Goal: Information Seeking & Learning: Learn about a topic

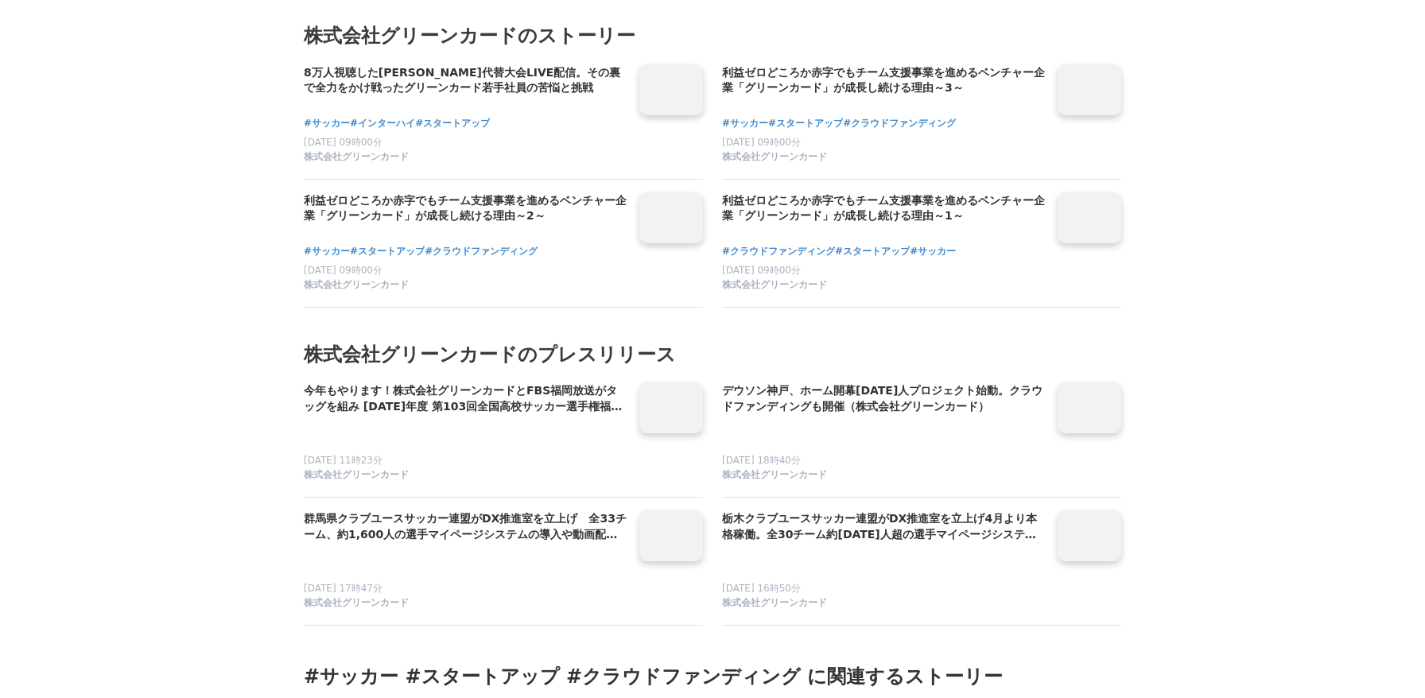
scroll to position [8373, 0]
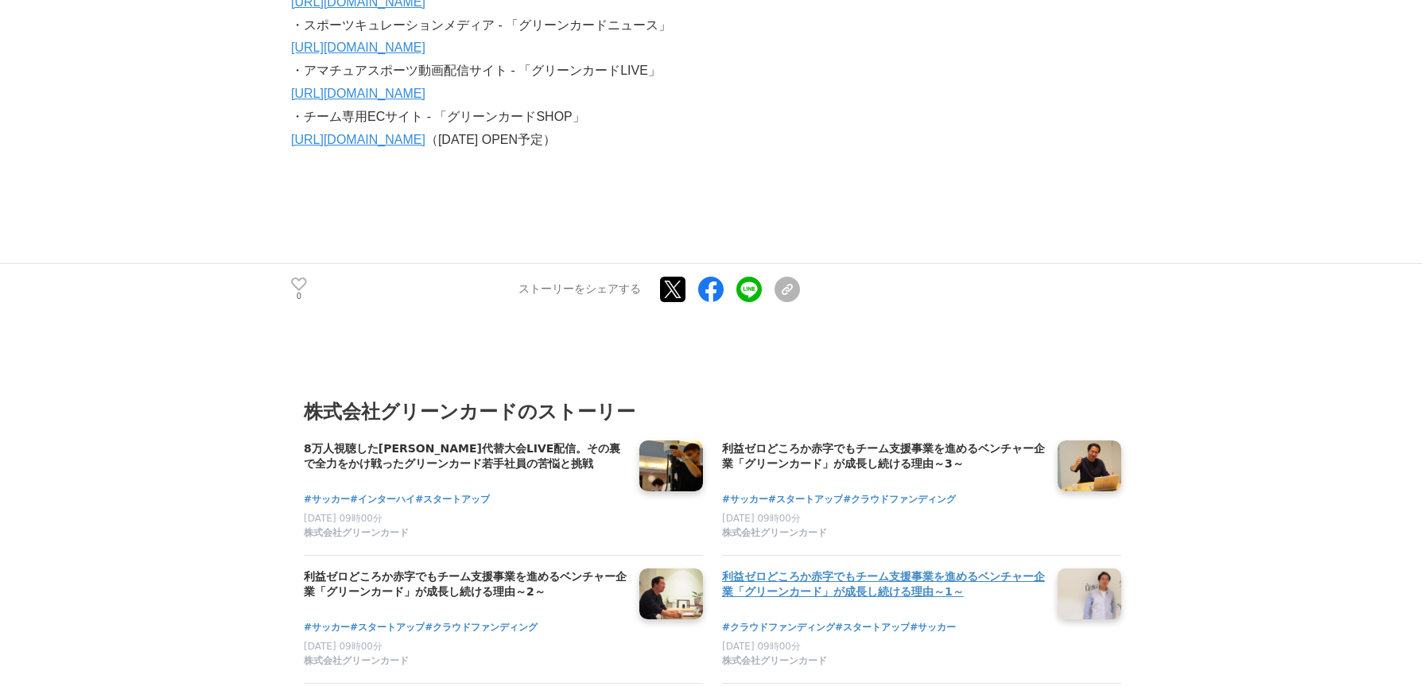
click at [849, 569] on h4 "利益ゼロどころか赤字でもチーム支援事業を進めるベンチャー企業「グリーンカード」が成長し続ける理由～1～" at bounding box center [883, 585] width 323 height 33
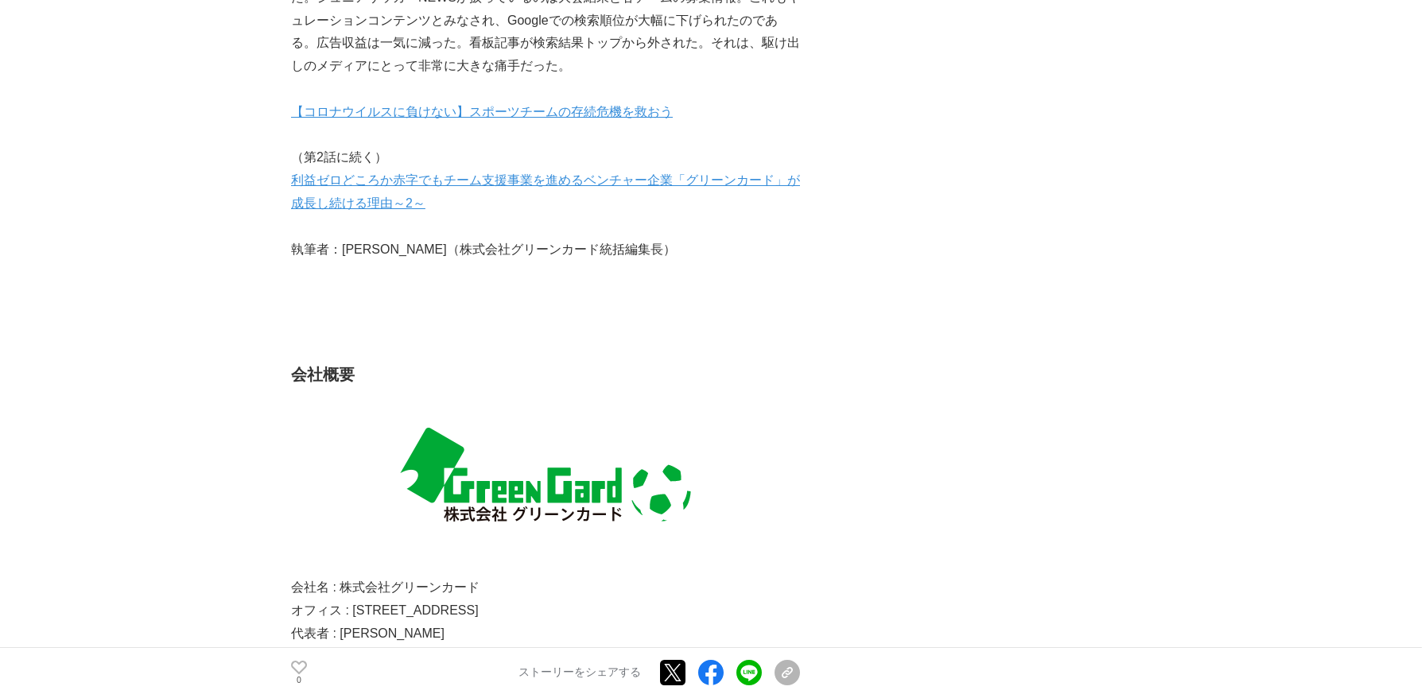
scroll to position [5686, 0]
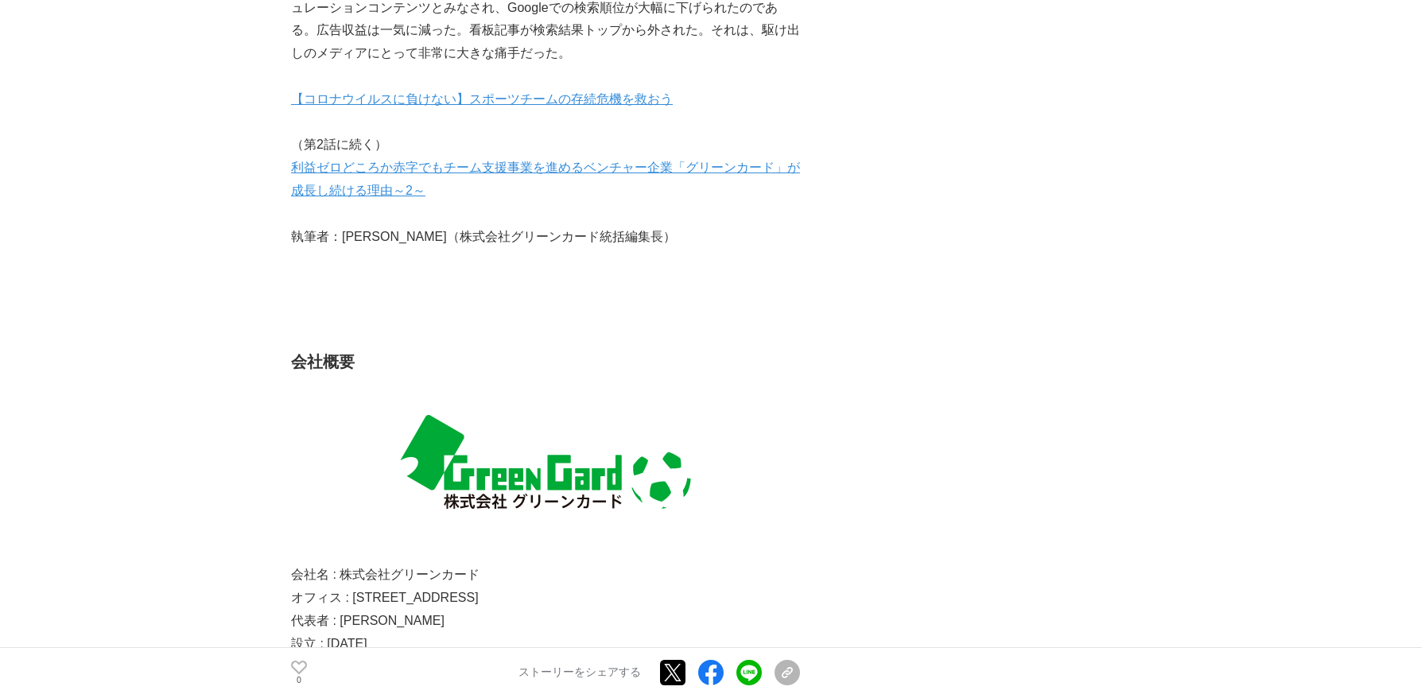
click at [475, 161] on link "利益ゼロどころか赤字でもチーム支援事業を進めるベンチャー企業「グリーンカード」が成長し続ける理由～2～" at bounding box center [545, 179] width 509 height 37
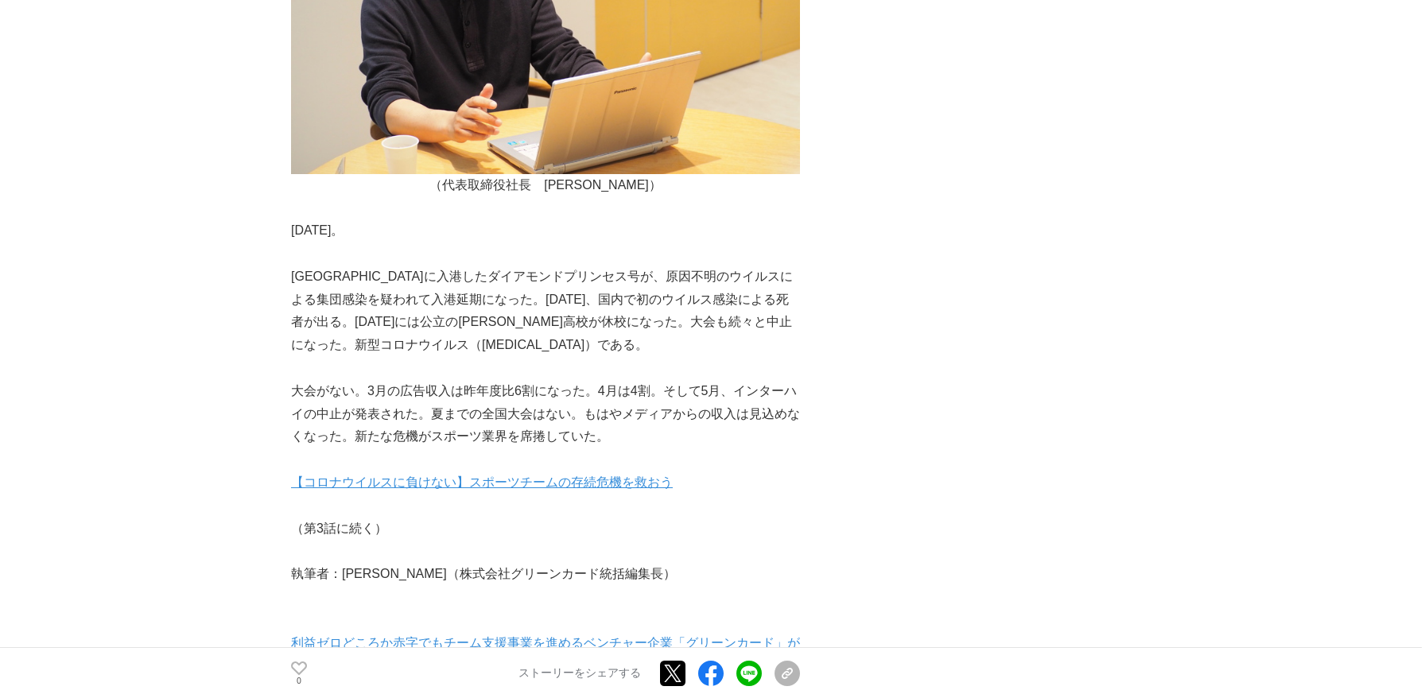
scroll to position [7120, 0]
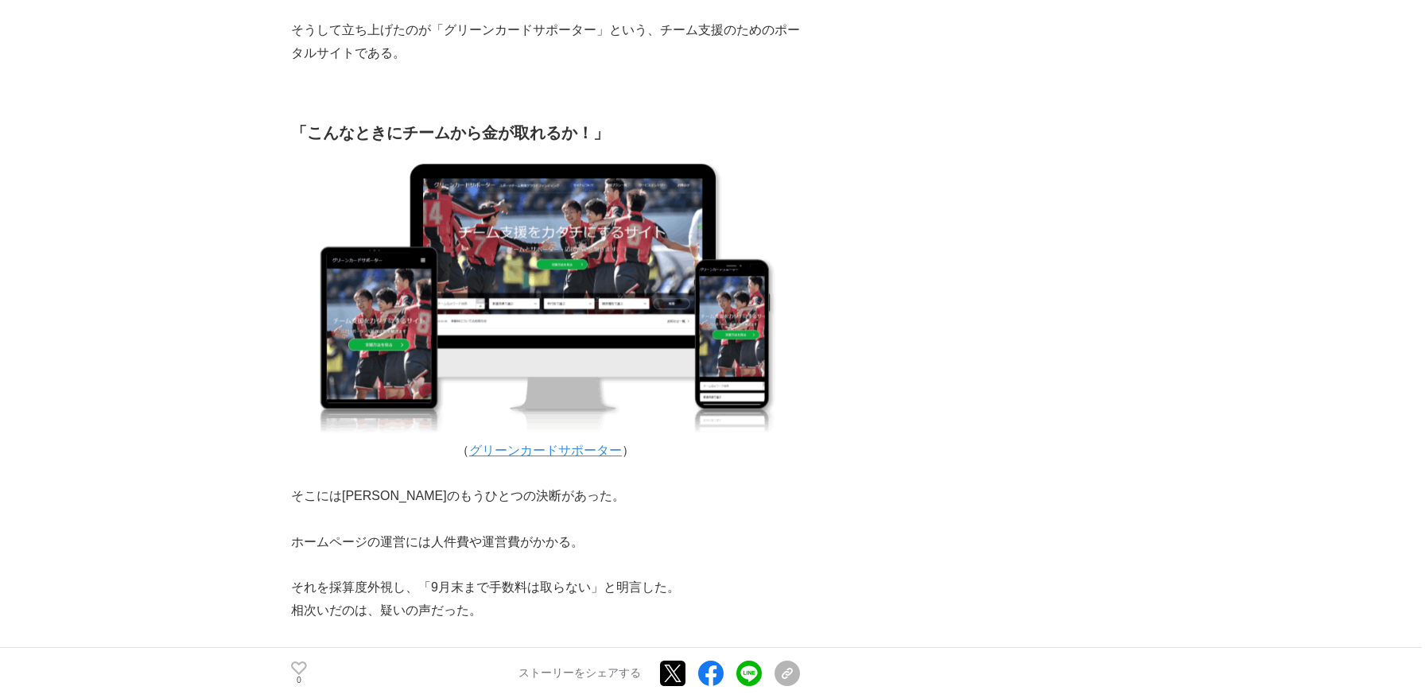
scroll to position [2189, 0]
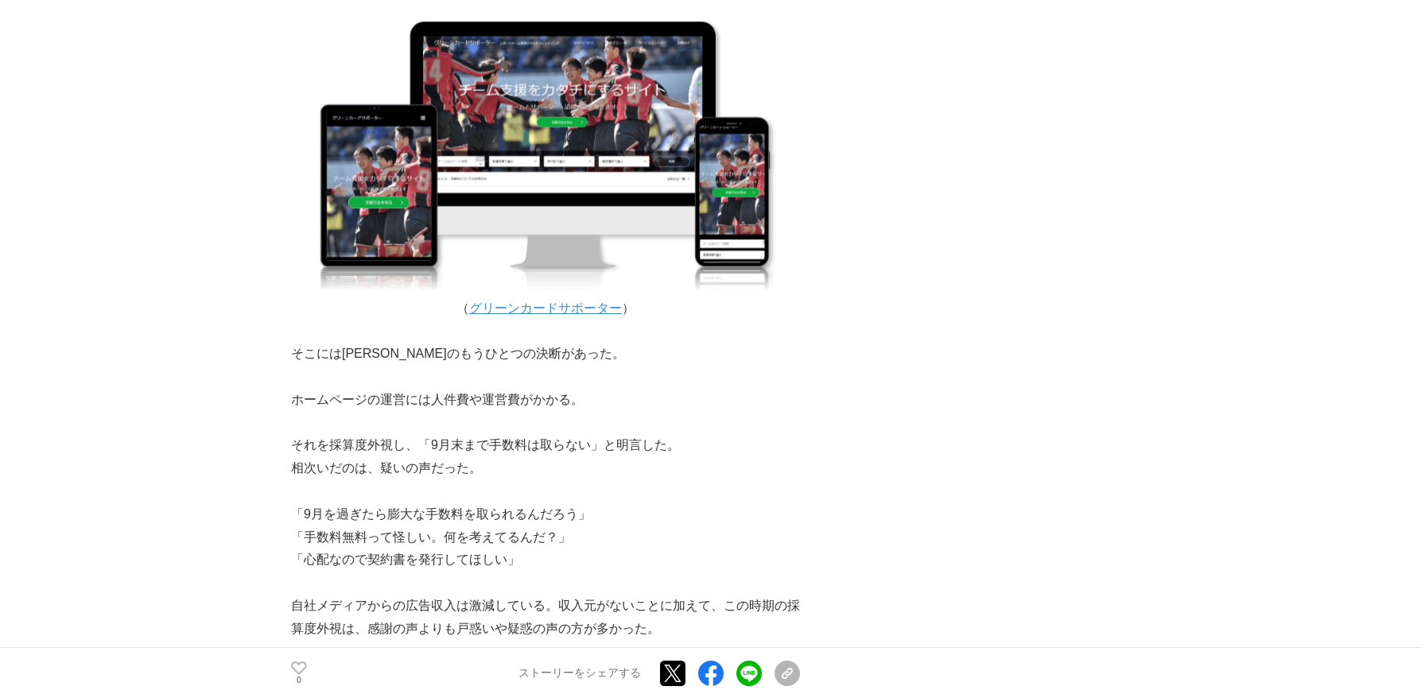
click at [513, 301] on link "グリーンカードサポーター" at bounding box center [545, 308] width 153 height 14
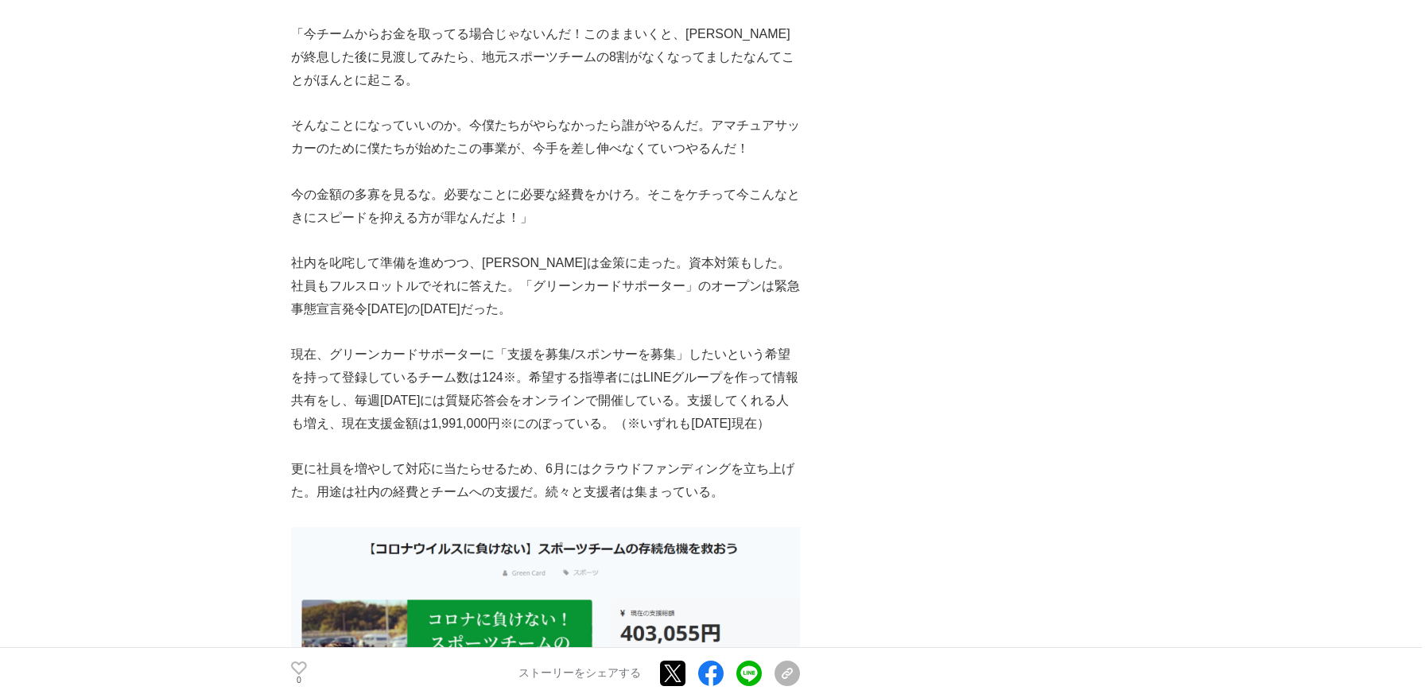
scroll to position [3245, 0]
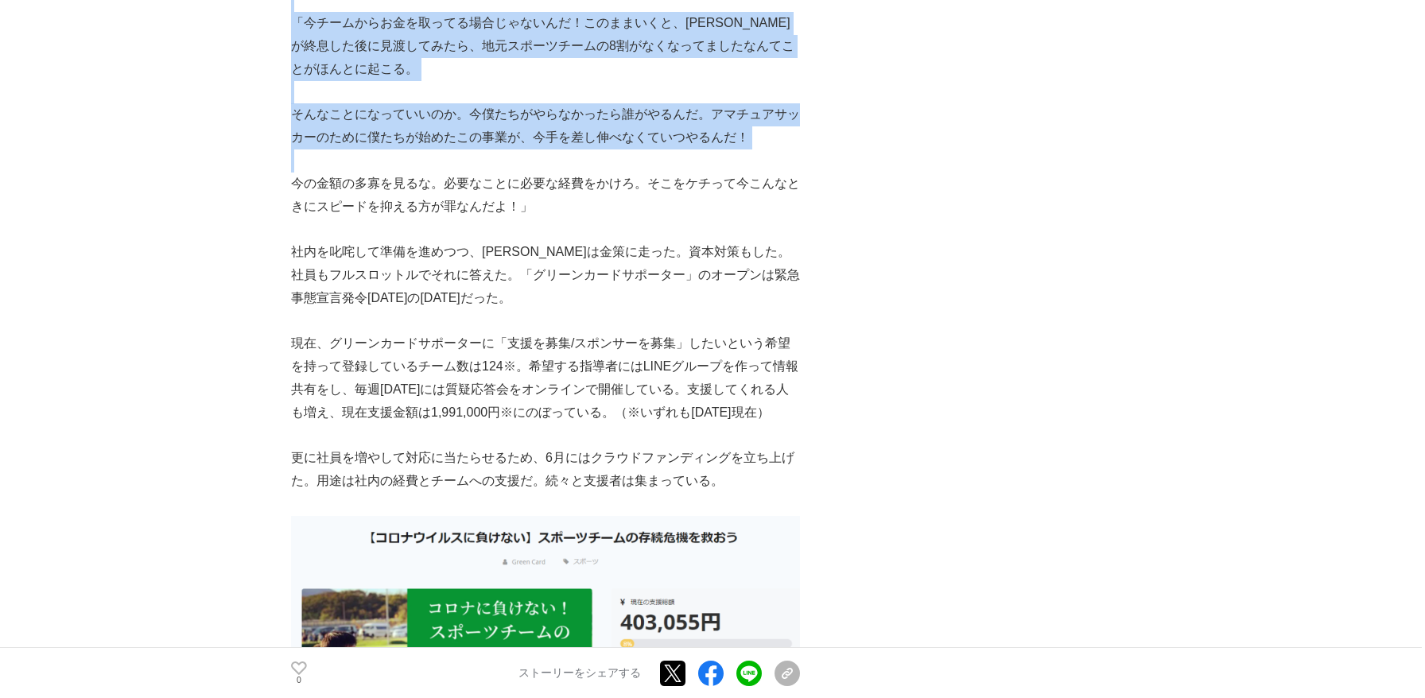
drag, startPoint x: 287, startPoint y: 93, endPoint x: 546, endPoint y: 138, distance: 263.2
click at [546, 150] on p at bounding box center [545, 161] width 509 height 23
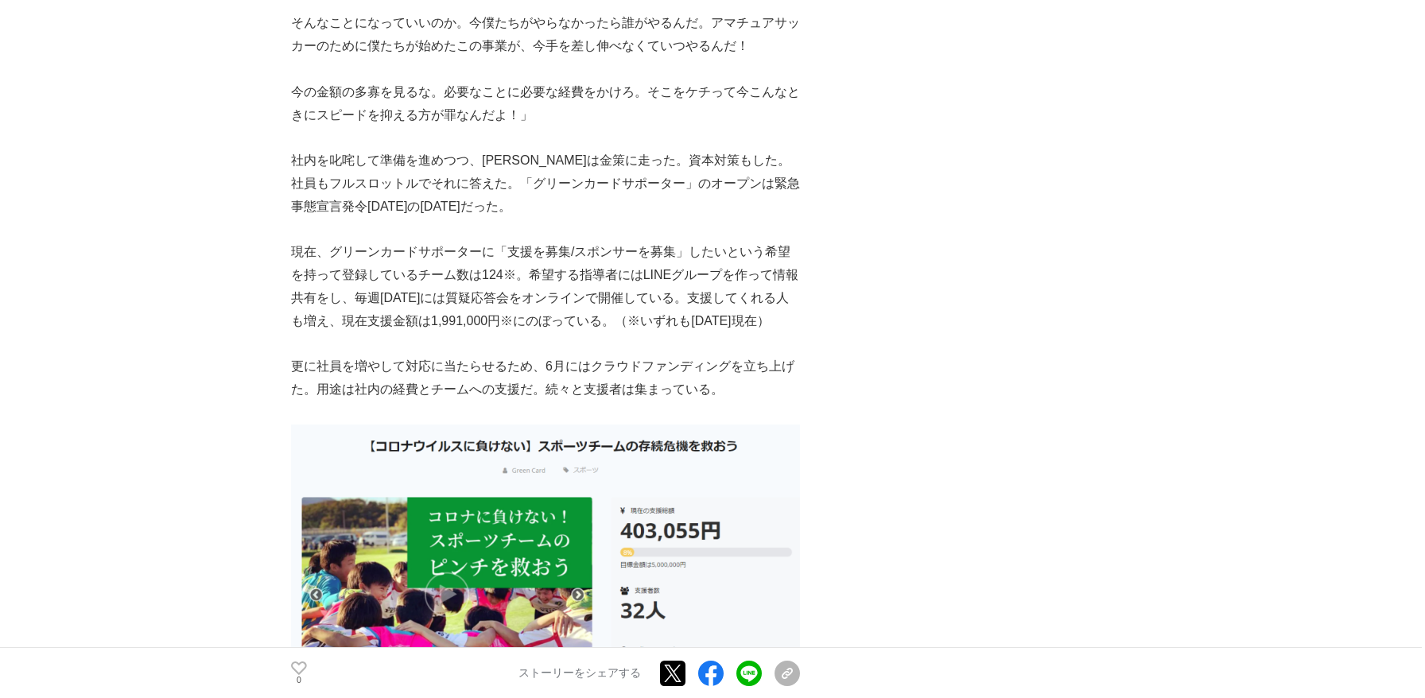
scroll to position [3337, 0]
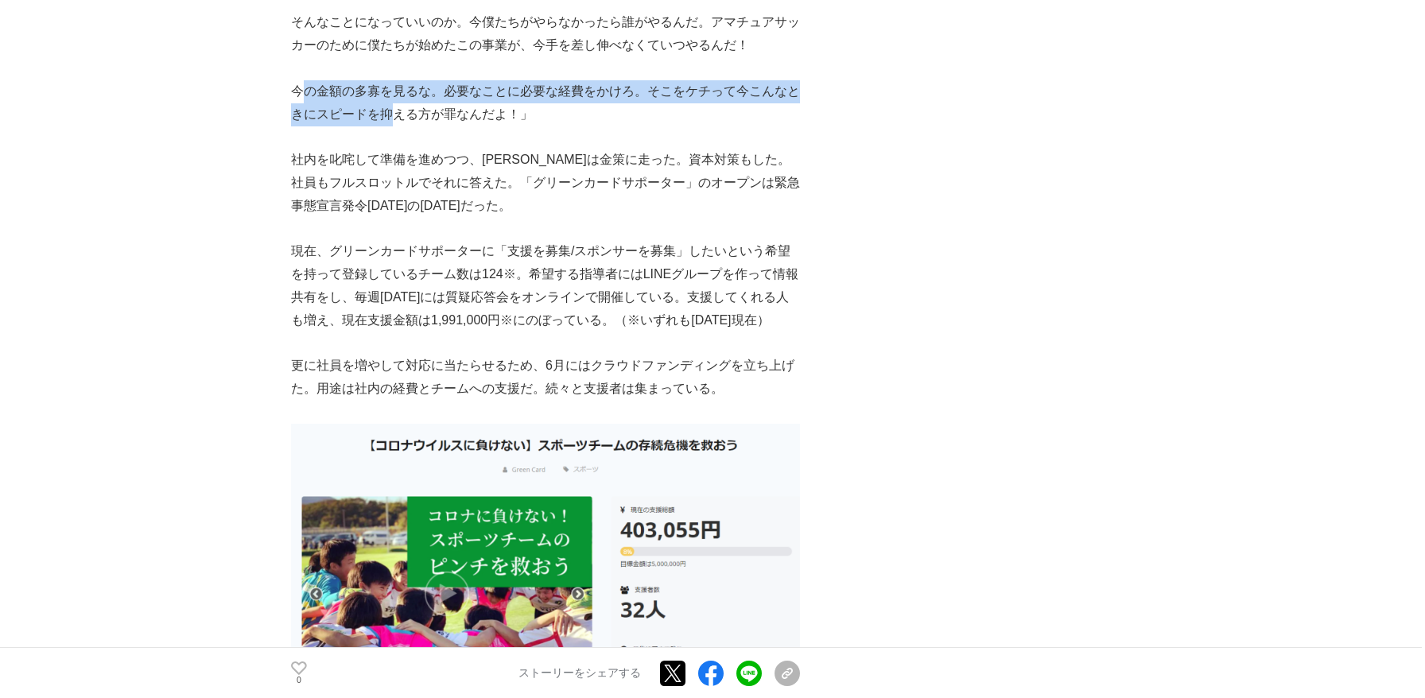
drag, startPoint x: 301, startPoint y: 64, endPoint x: 394, endPoint y: 86, distance: 94.7
click at [394, 86] on p "今の金額の多寡を見るな。必要なことに必要な経費をかけろ。そこをケチって今こんなときにスピードを抑える方が罪なんだよ！」" at bounding box center [545, 103] width 509 height 46
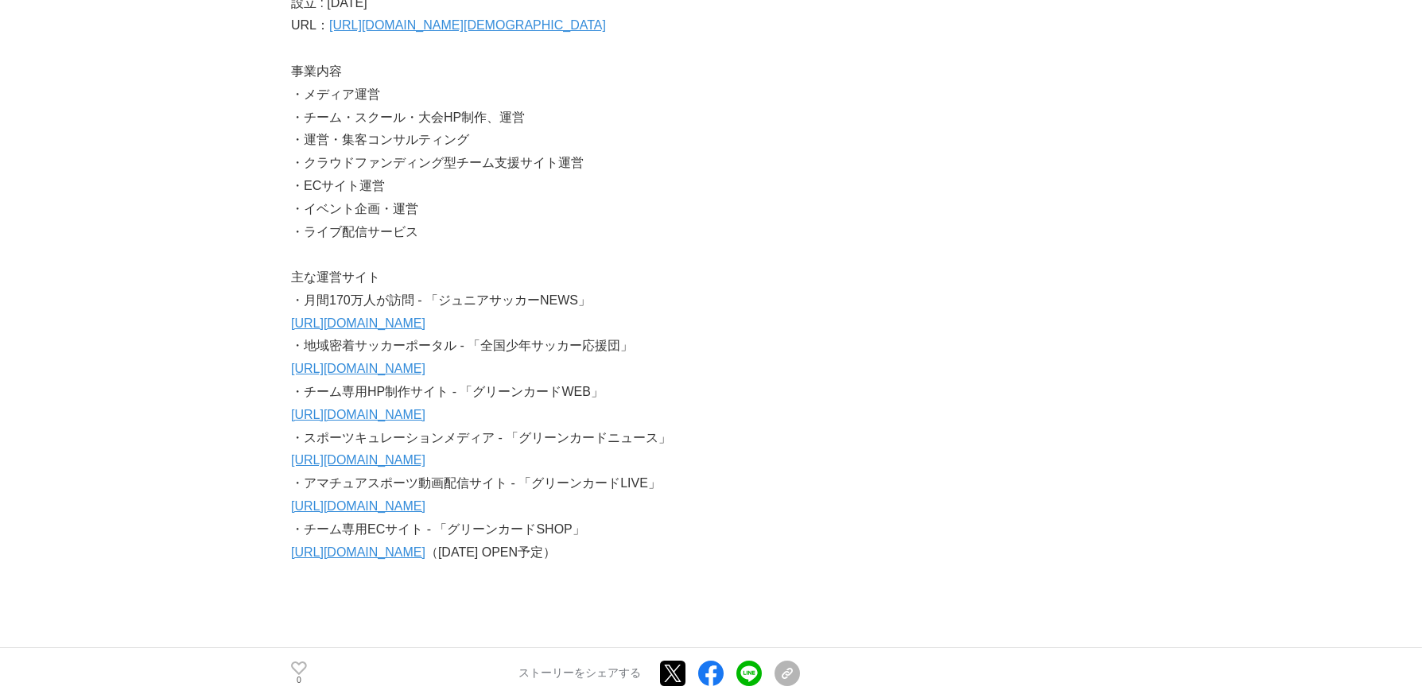
scroll to position [7966, 0]
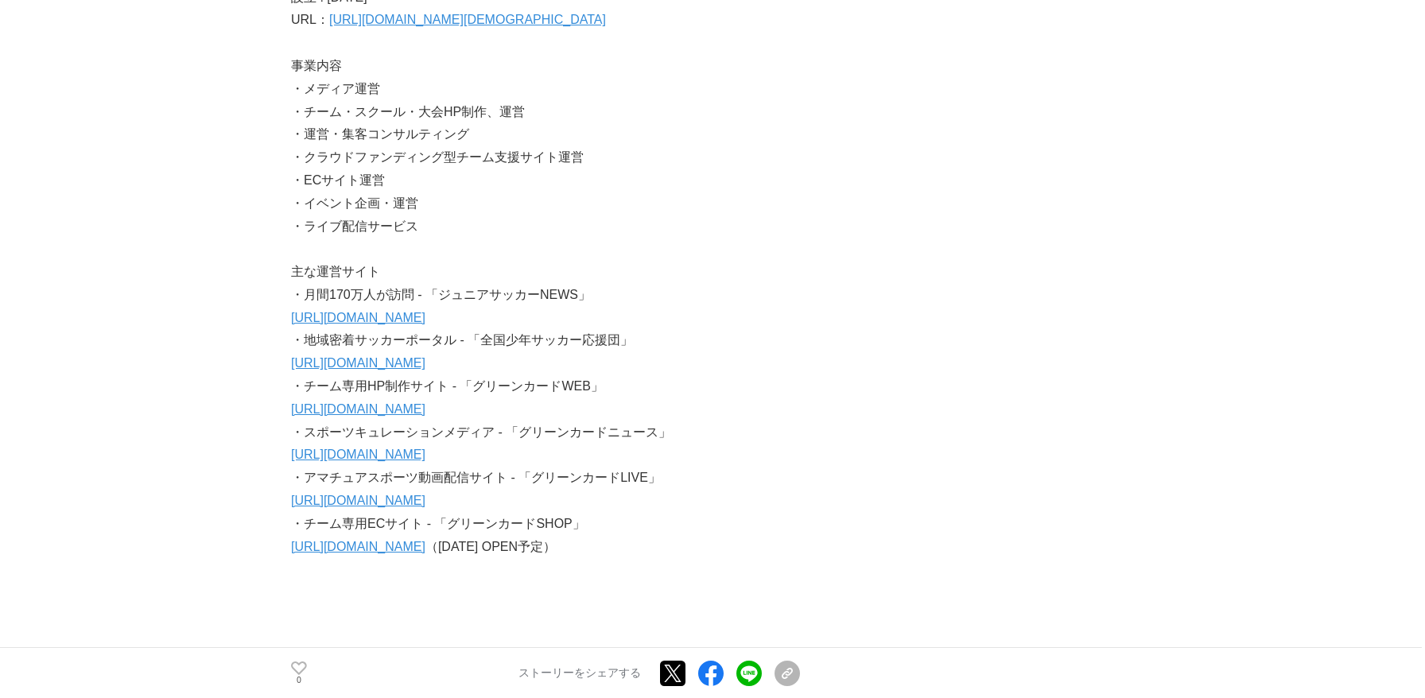
click at [354, 311] on link "[URL][DOMAIN_NAME]" at bounding box center [358, 318] width 134 height 14
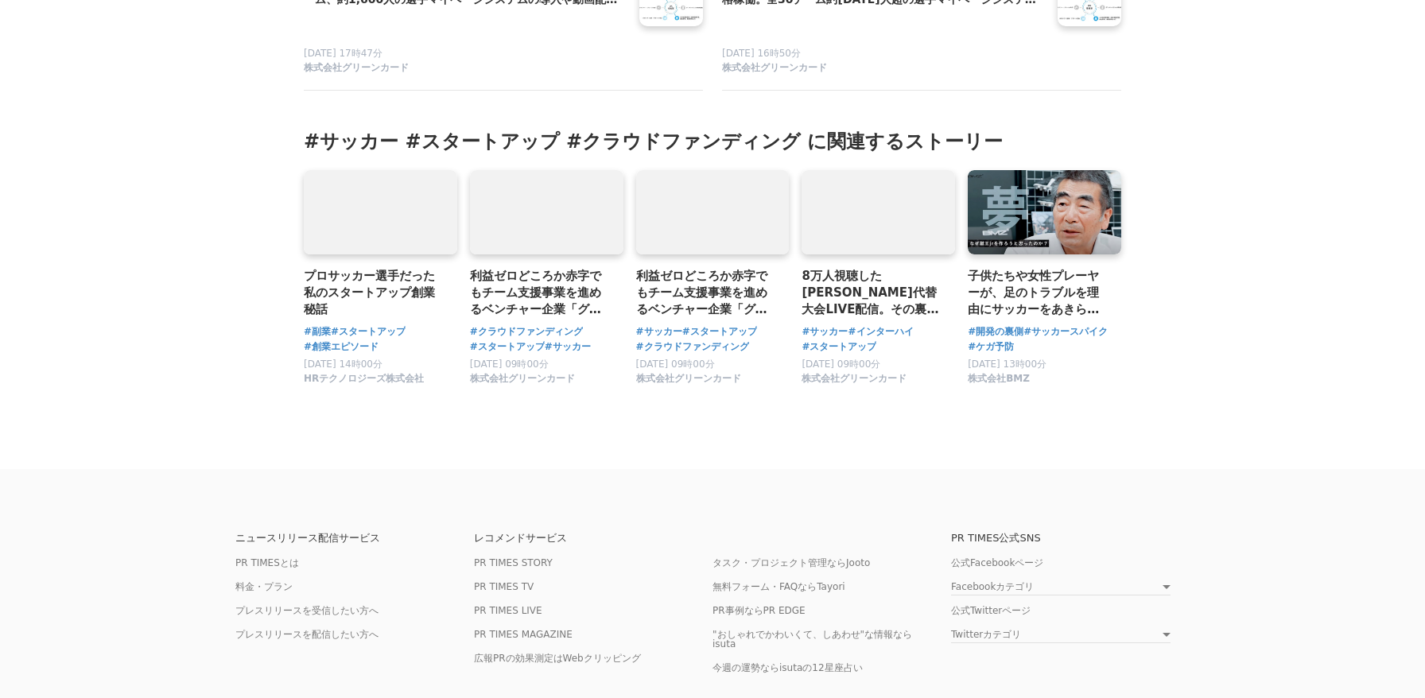
scroll to position [9329, 0]
